Goal: Information Seeking & Learning: Find specific fact

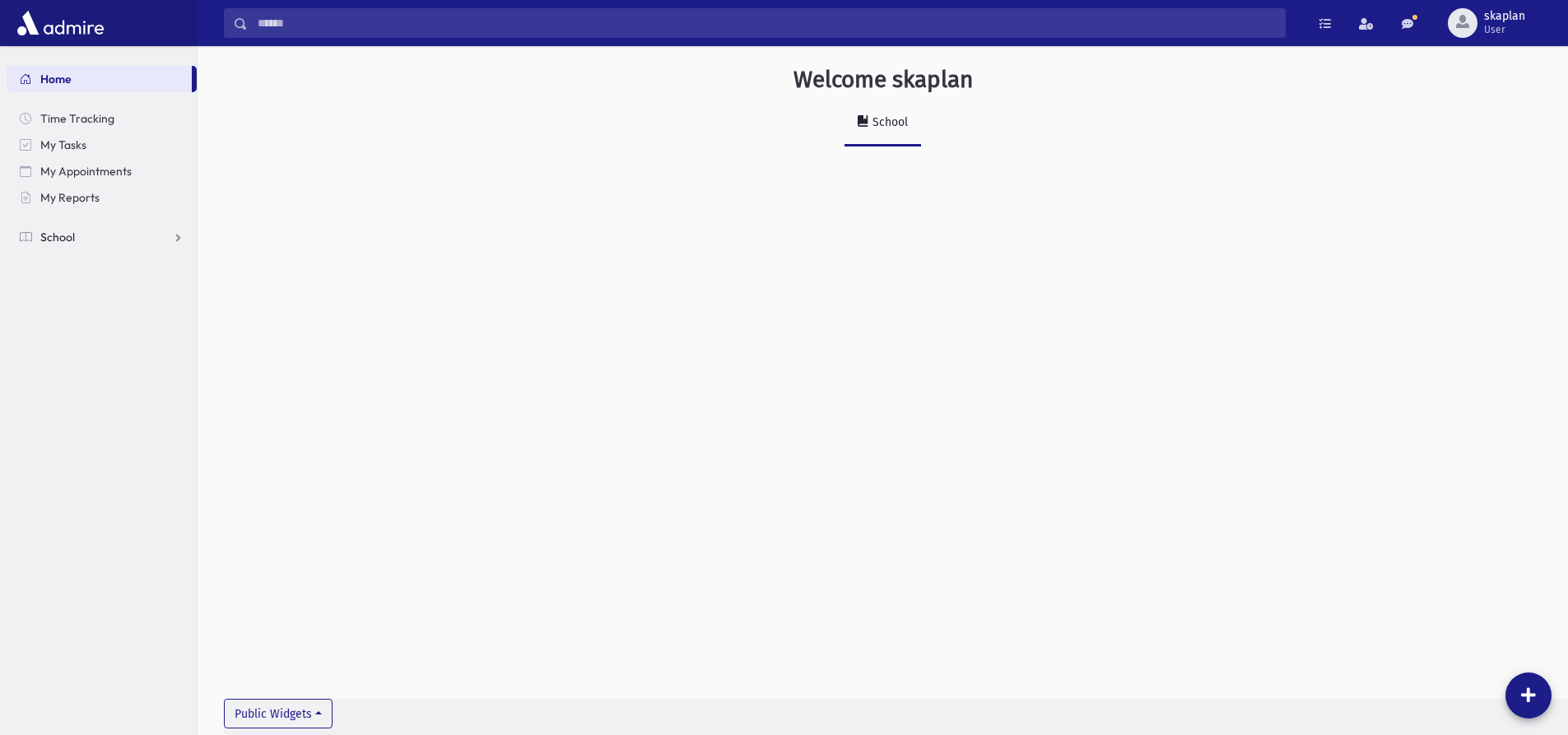
click at [60, 236] on span "School" at bounding box center [58, 236] width 34 height 15
click at [71, 263] on span "Students" at bounding box center [72, 263] width 45 height 15
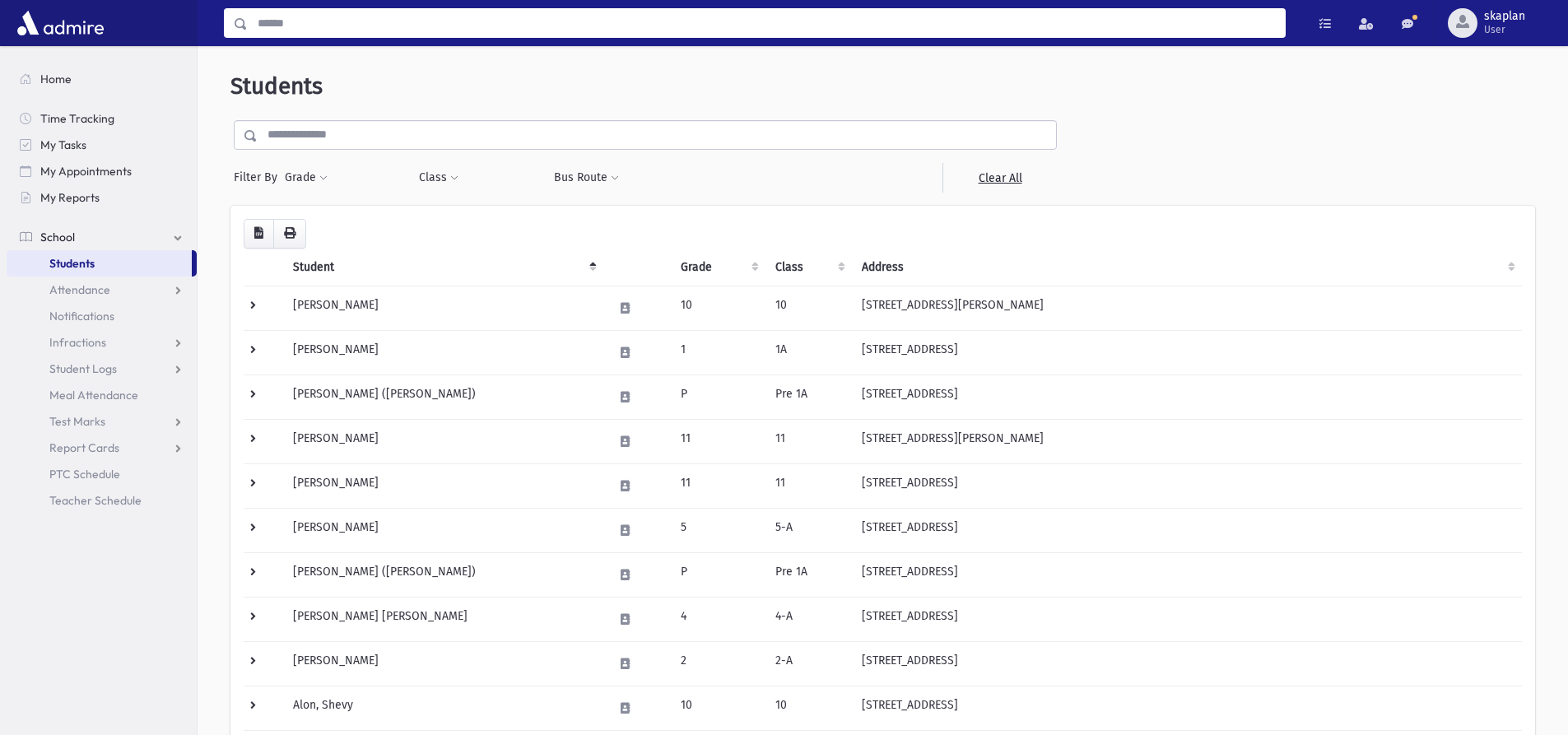
click at [327, 21] on input "Search" at bounding box center [766, 23] width 1038 height 29
type input "**********"
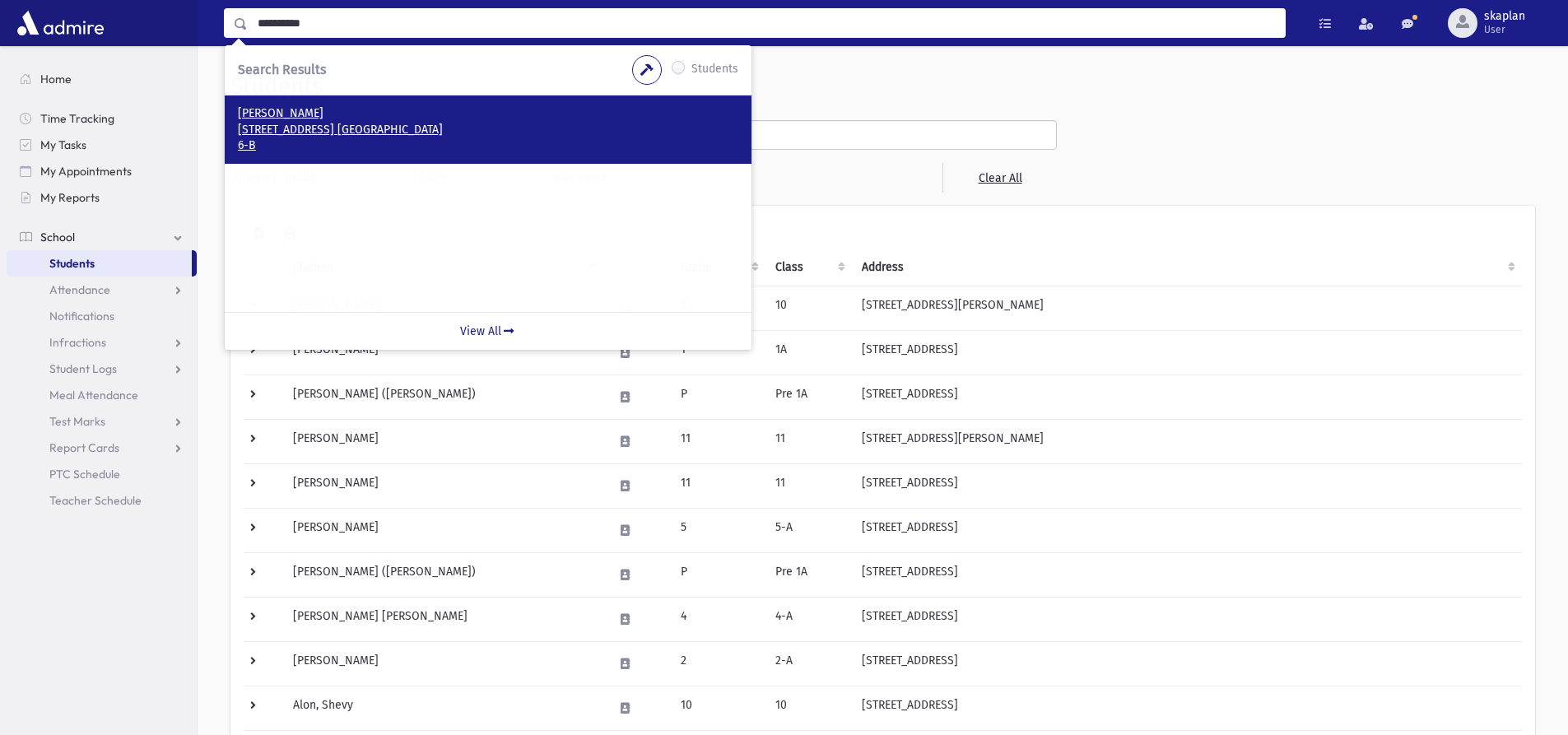
click at [335, 113] on p "[PERSON_NAME]" at bounding box center [488, 113] width 500 height 16
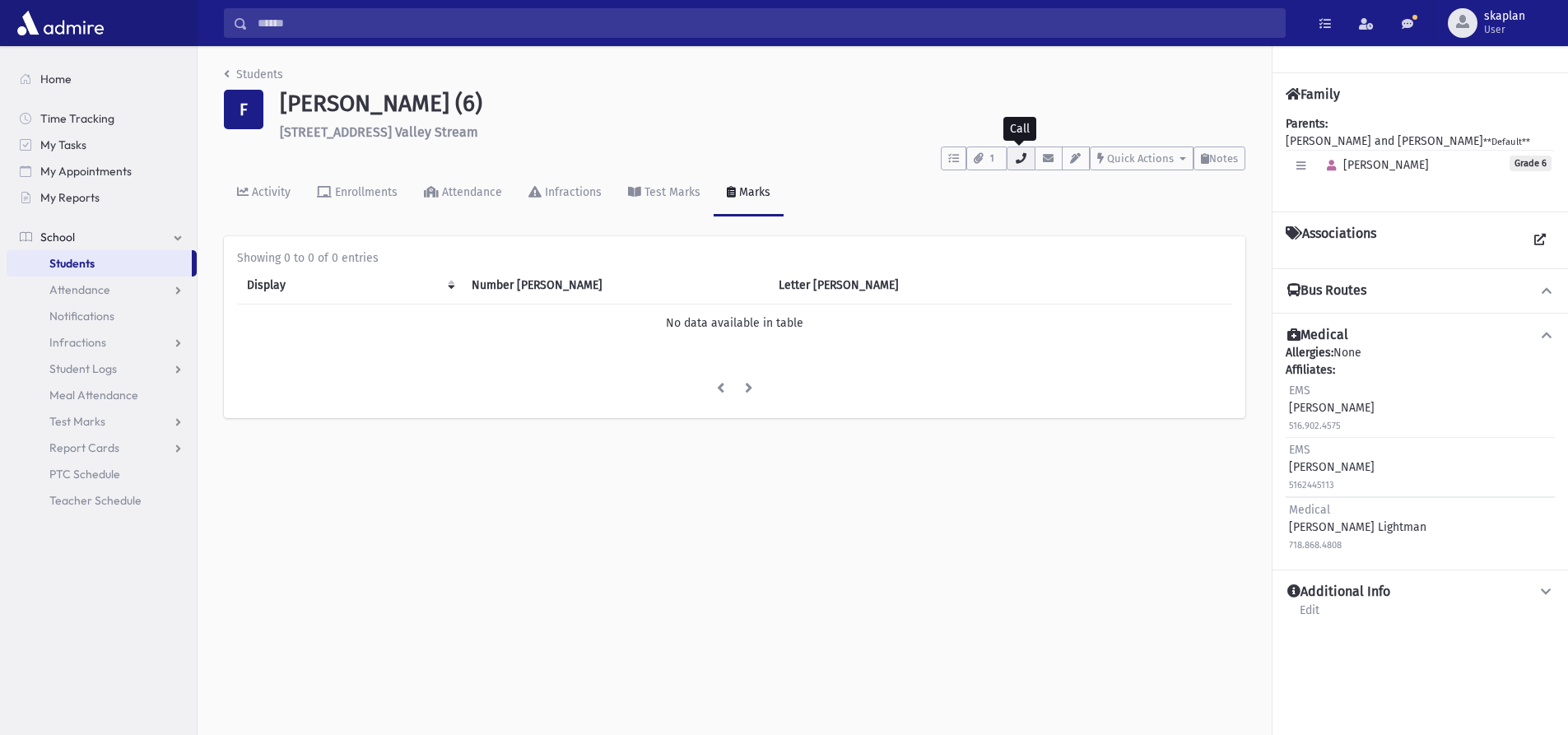
click at [1027, 166] on button "button" at bounding box center [1020, 159] width 28 height 24
click at [790, 135] on h6 "923 Cliffside Ave. Valley Stream" at bounding box center [763, 132] width 966 height 16
click at [1026, 166] on button "button" at bounding box center [1020, 159] width 28 height 24
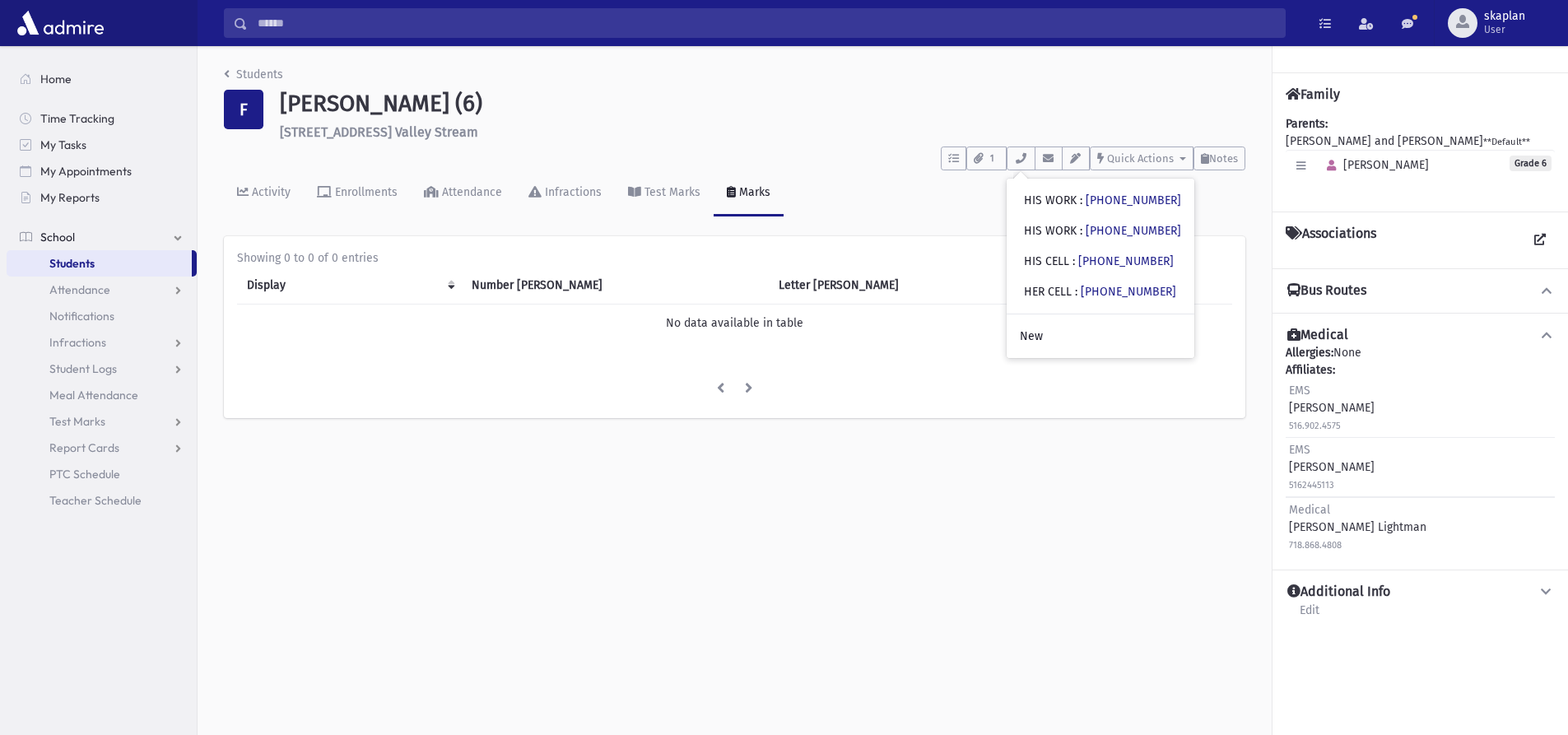
click at [91, 262] on span "Students" at bounding box center [72, 263] width 45 height 15
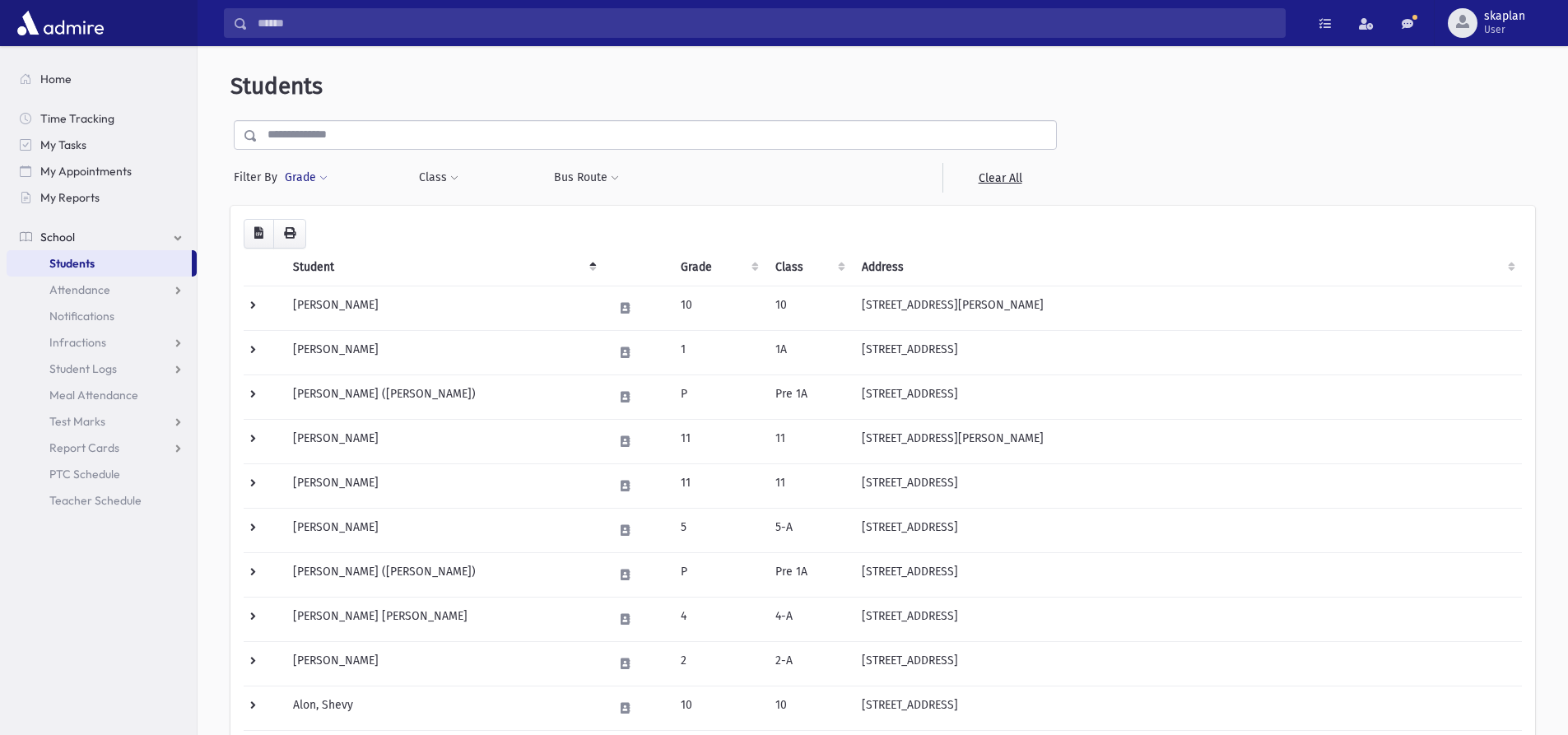
click at [297, 182] on button "Grade" at bounding box center [306, 178] width 45 height 29
click at [319, 222] on ul at bounding box center [380, 223] width 172 height 25
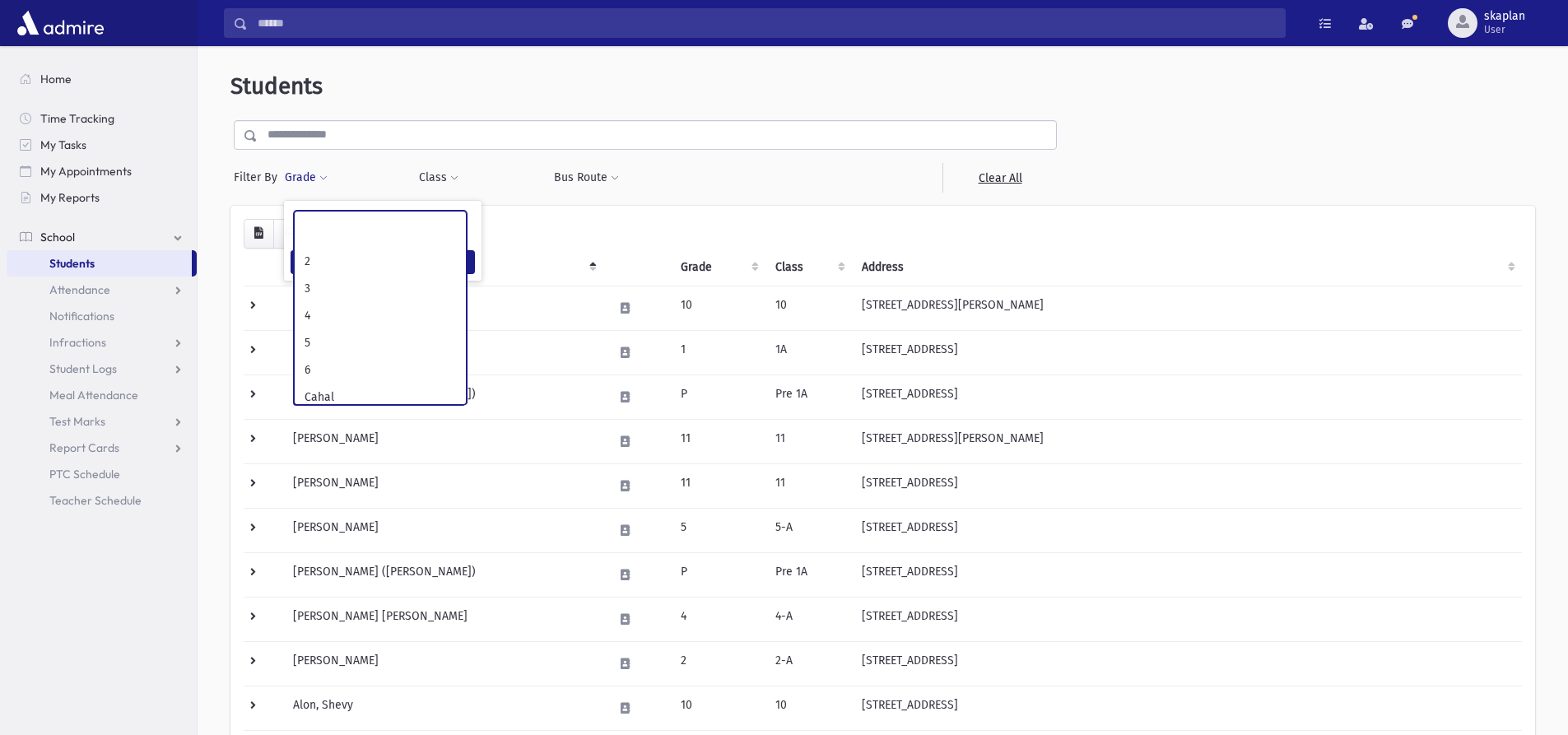
scroll to position [247, 0]
select select "**"
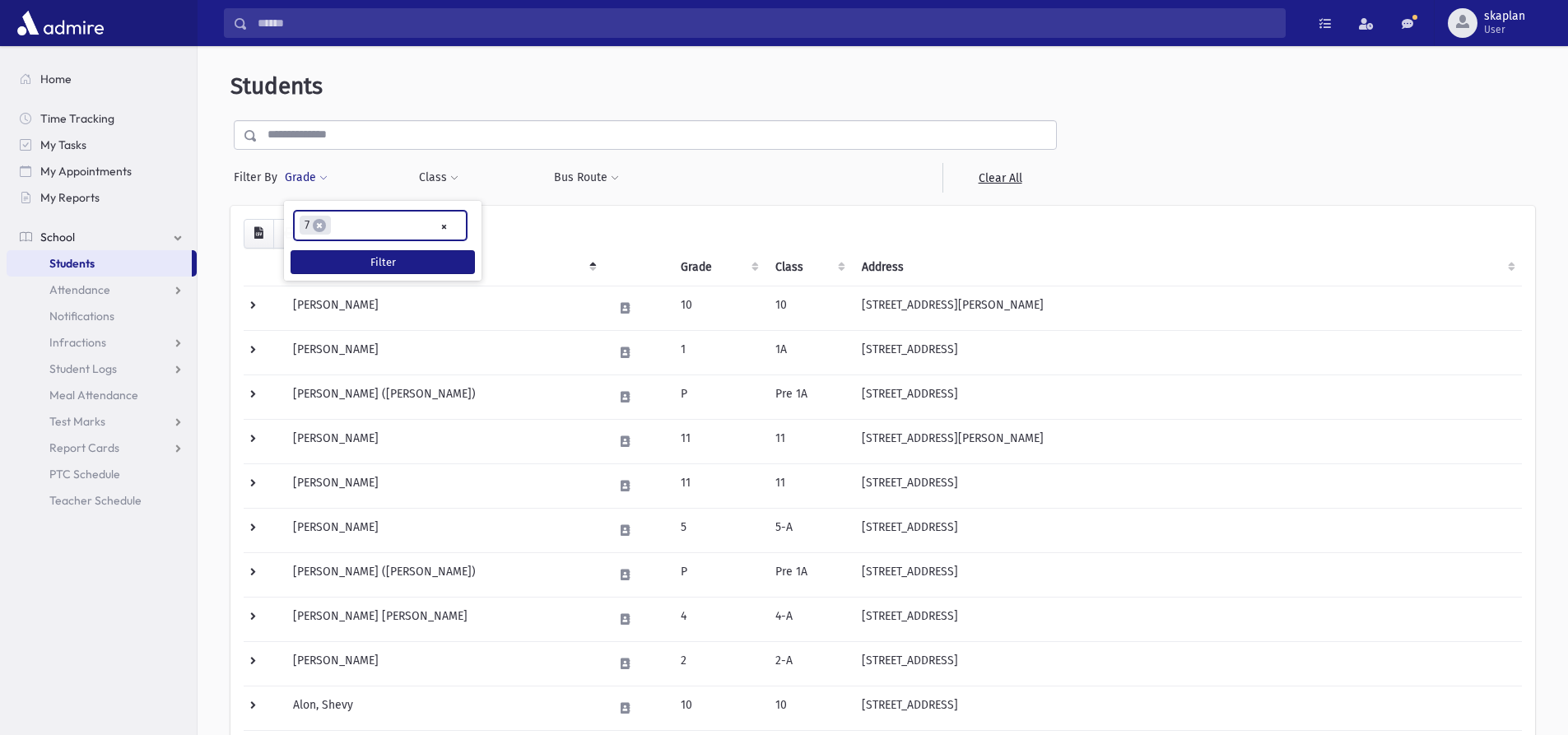
scroll to position [148, 0]
click at [353, 264] on button "Filter" at bounding box center [383, 262] width 185 height 24
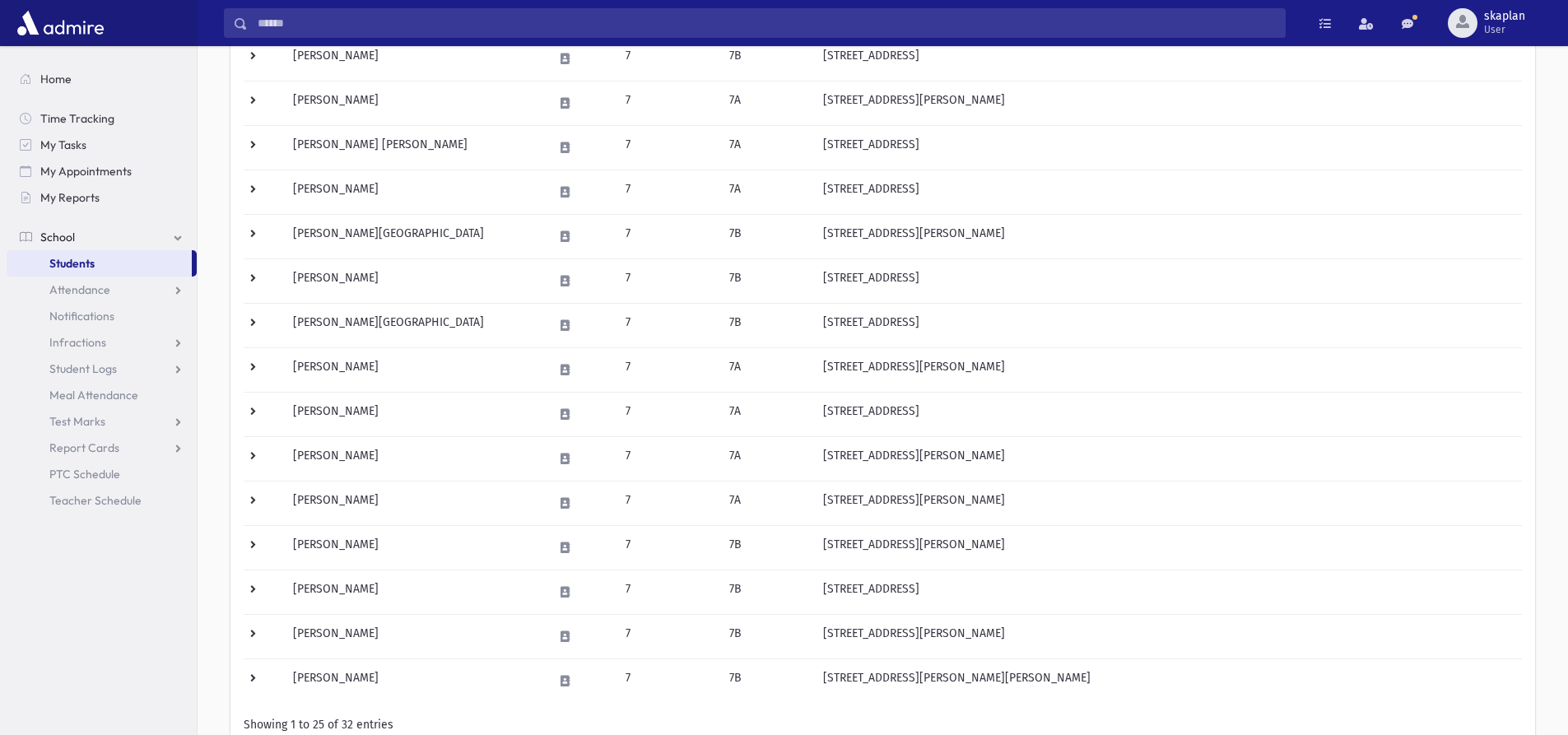
scroll to position [840, 0]
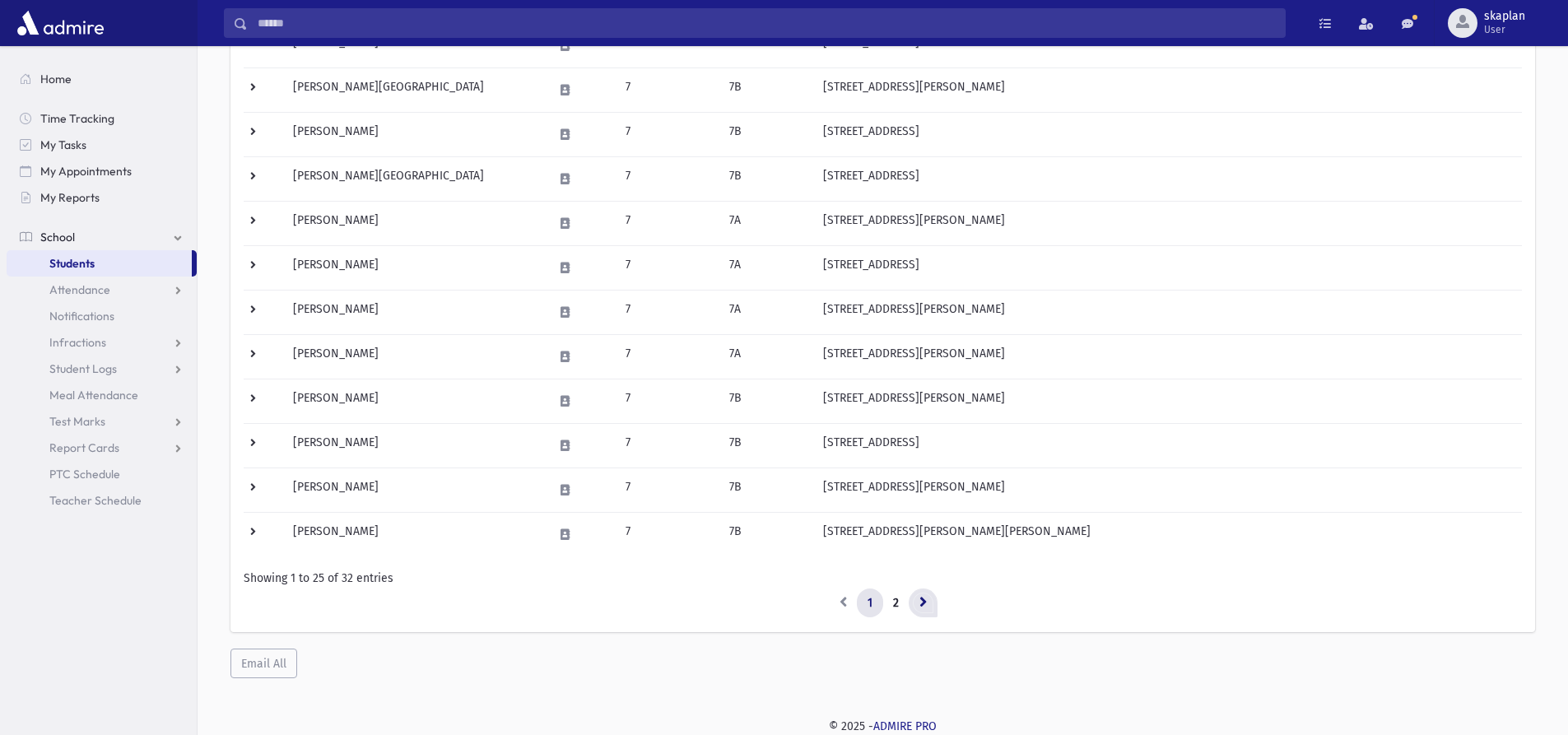
click at [918, 606] on link at bounding box center [923, 603] width 28 height 29
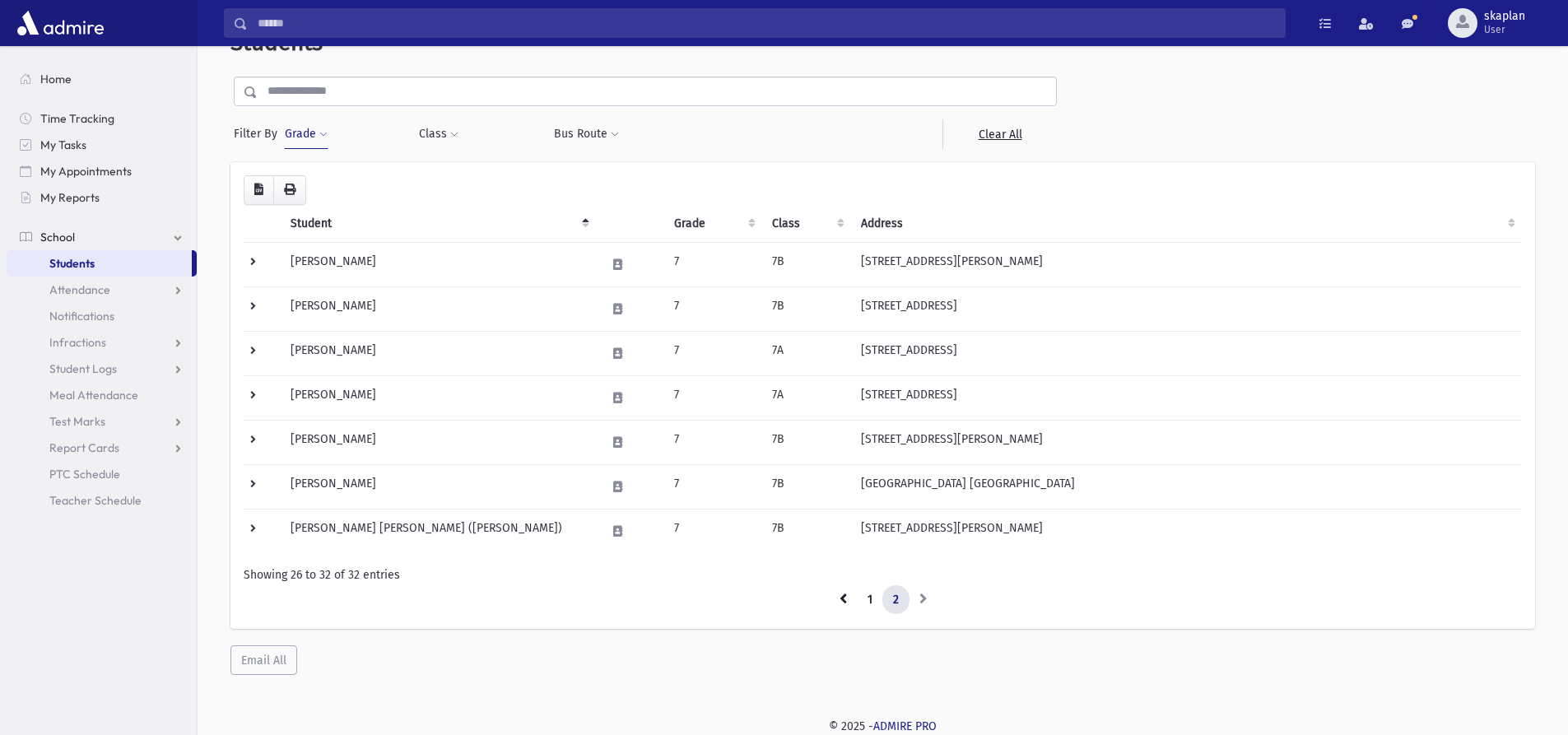
click at [127, 276] on link "Students" at bounding box center [99, 263] width 185 height 27
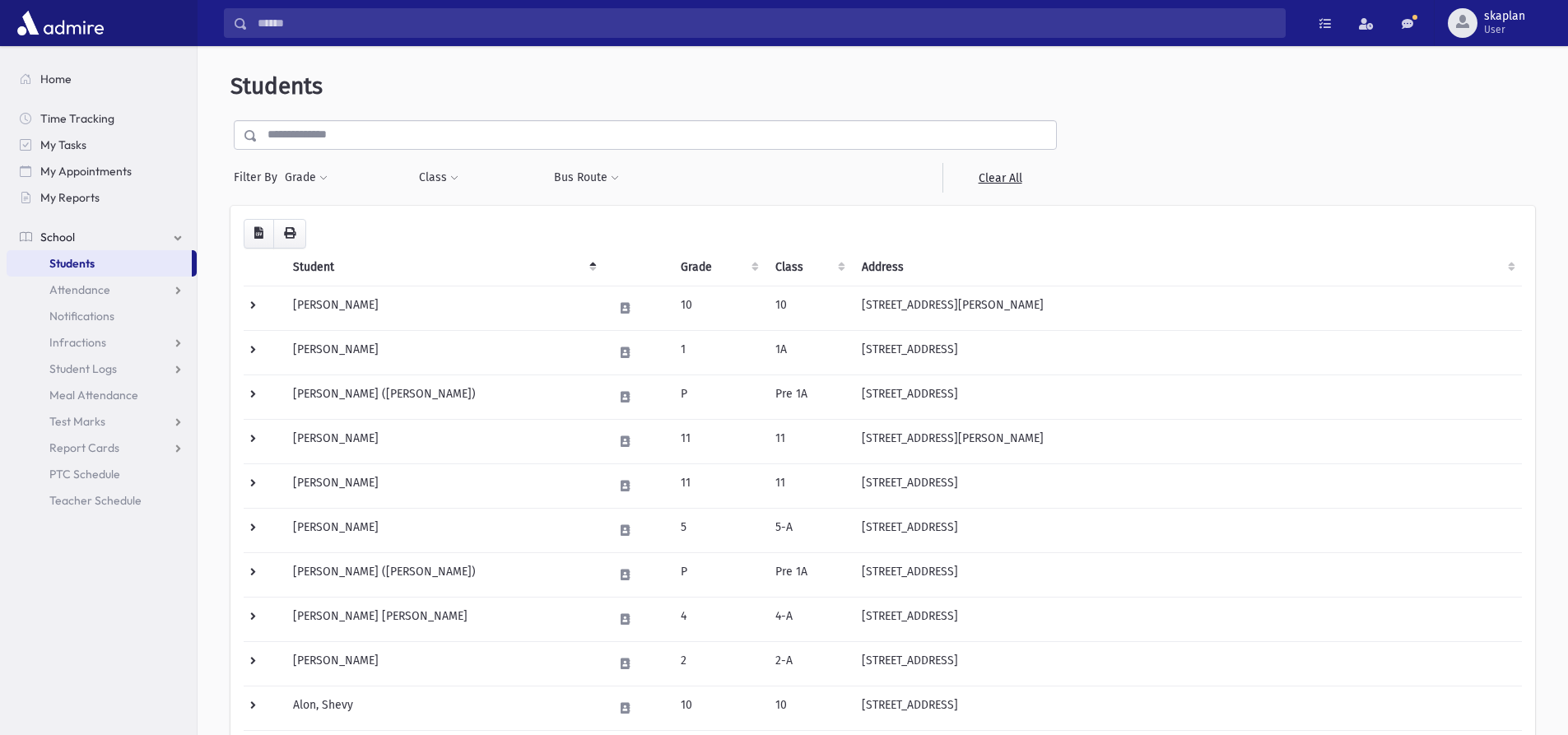
click at [28, 647] on section "Home Time Tracking My Tasks My Appointments My Reports School School Students A…" at bounding box center [98, 390] width 197 height 689
click at [29, 606] on section "Home Time Tracking My Tasks My Appointments My Reports School School Students A…" at bounding box center [98, 390] width 197 height 689
